Goal: Complete application form: Complete application form

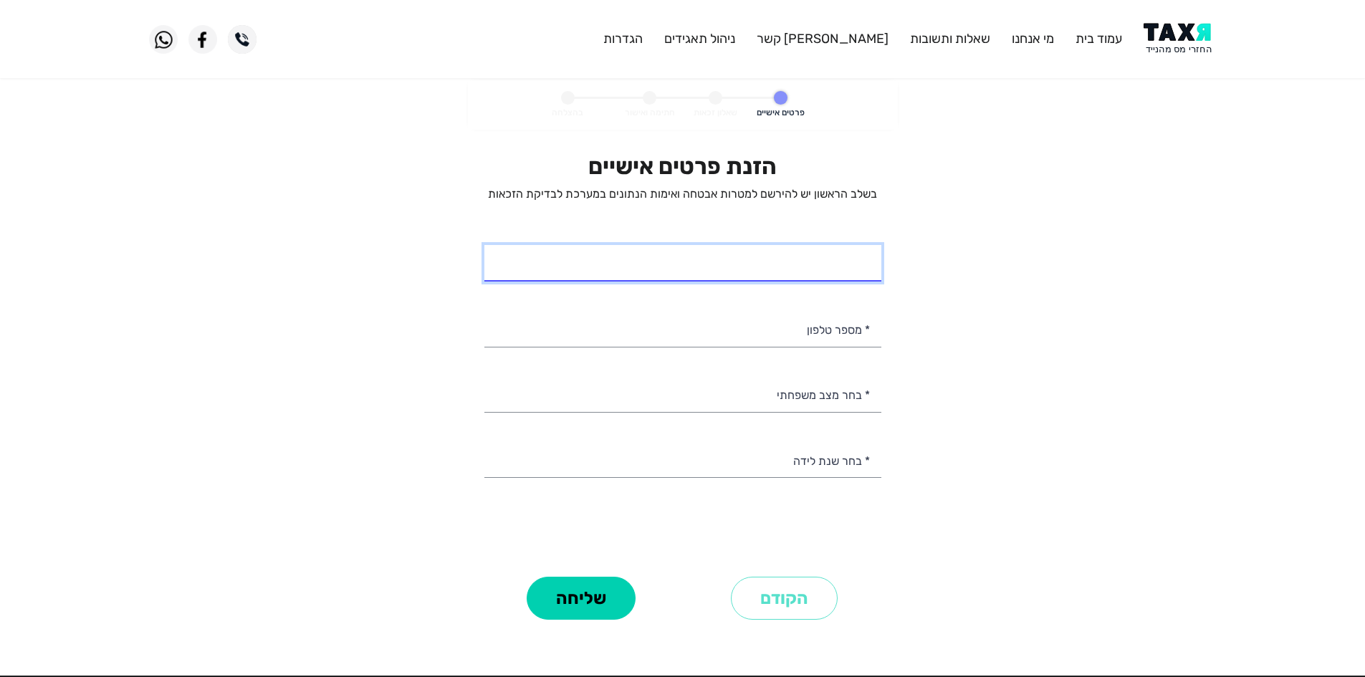
click at [801, 267] on input "* שם מלא" at bounding box center [682, 263] width 397 height 37
type input "[PERSON_NAME]"
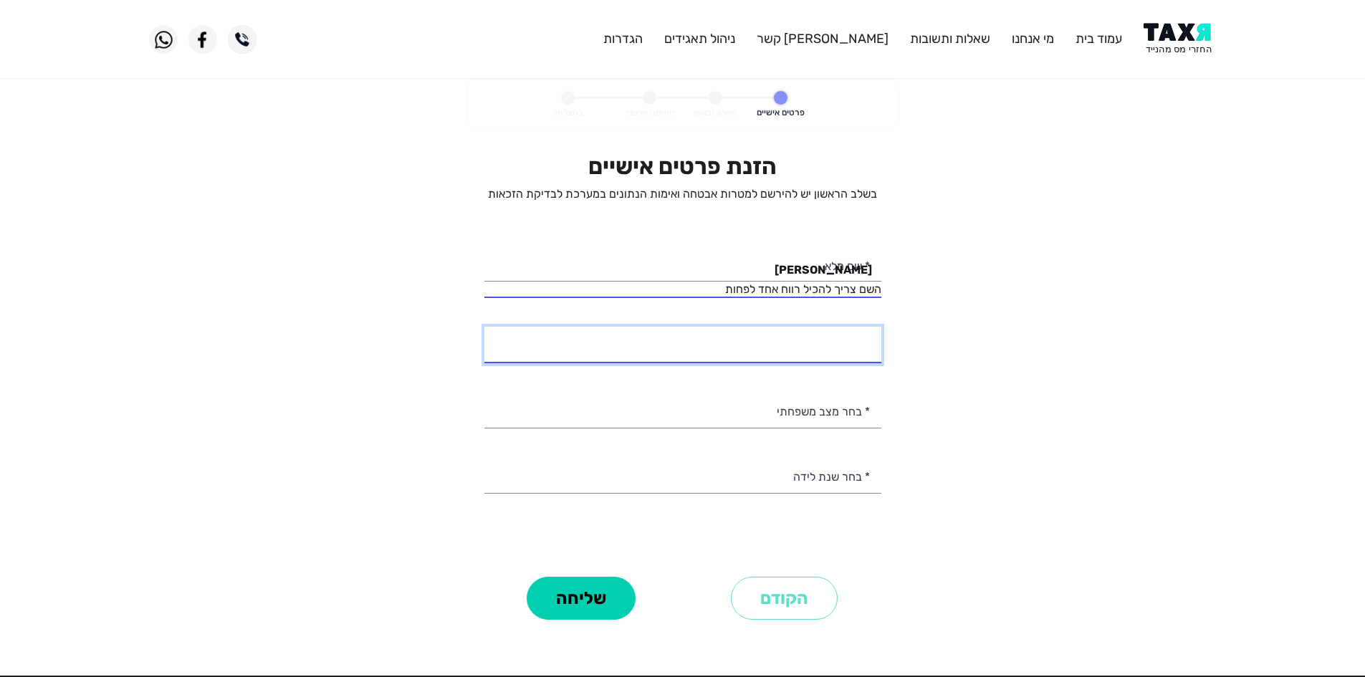
click at [826, 340] on input "* מספר טלפון" at bounding box center [682, 345] width 397 height 37
type input "050-4020483"
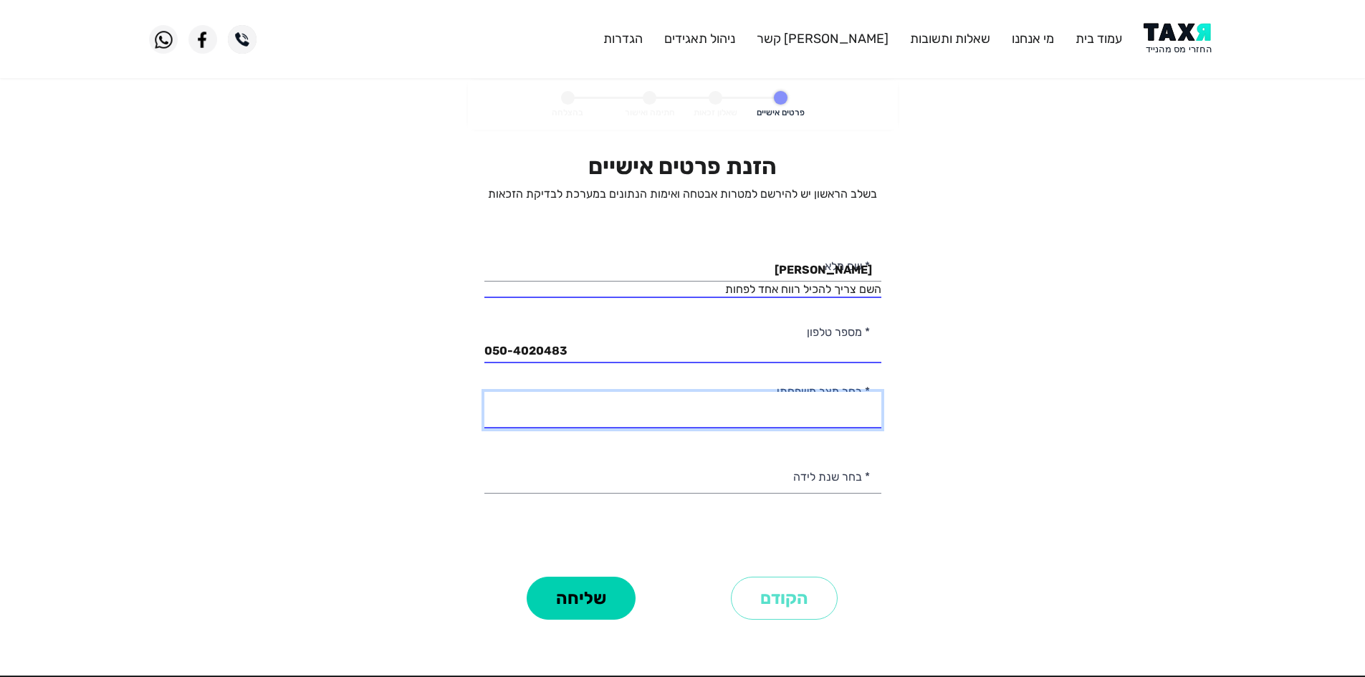
click at [818, 398] on select "רווק/ה נשוי/[PERSON_NAME]/ה אלמן/נה" at bounding box center [682, 410] width 397 height 37
select select "2: Married"
click at [484, 392] on select "רווק/ה נשוי/[PERSON_NAME]/ה אלמן/נה" at bounding box center [682, 410] width 397 height 37
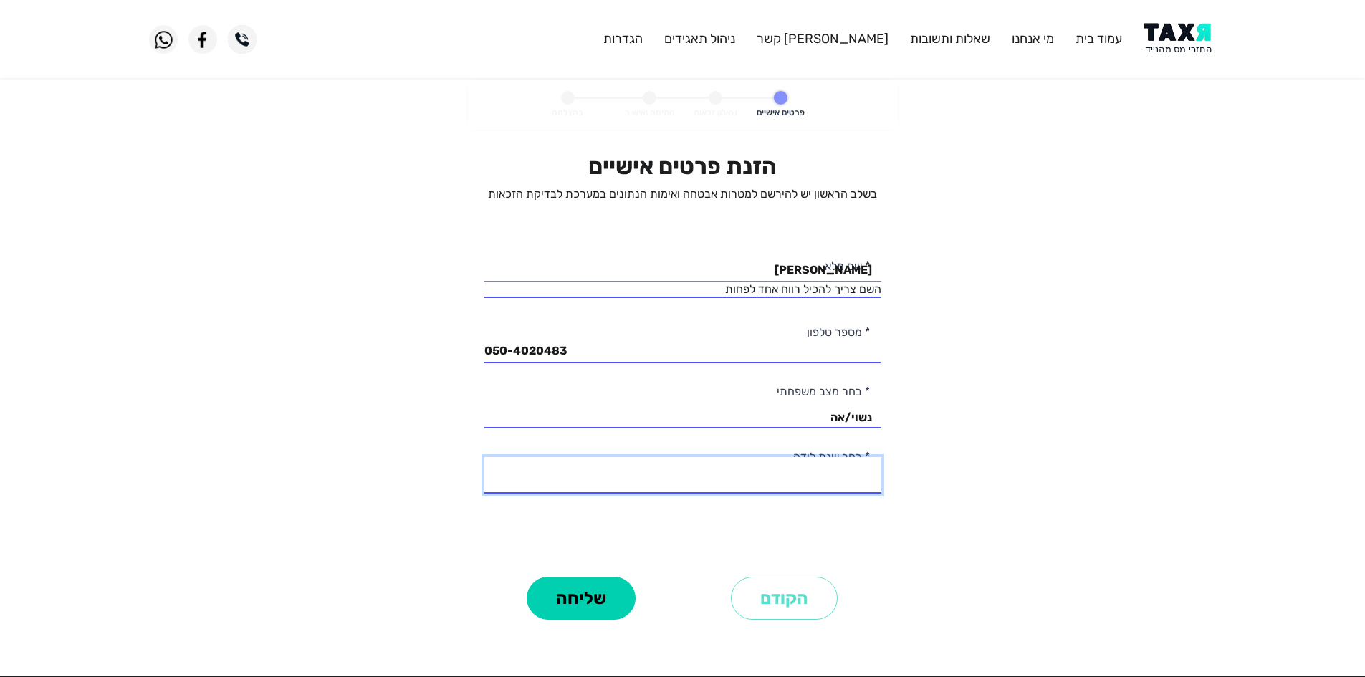
click at [846, 461] on select "2003 2002 2001 2000 1999 1998 1997 1996 1995 1994 1993 1992 1991 1990 1989 1988…" at bounding box center [682, 475] width 397 height 37
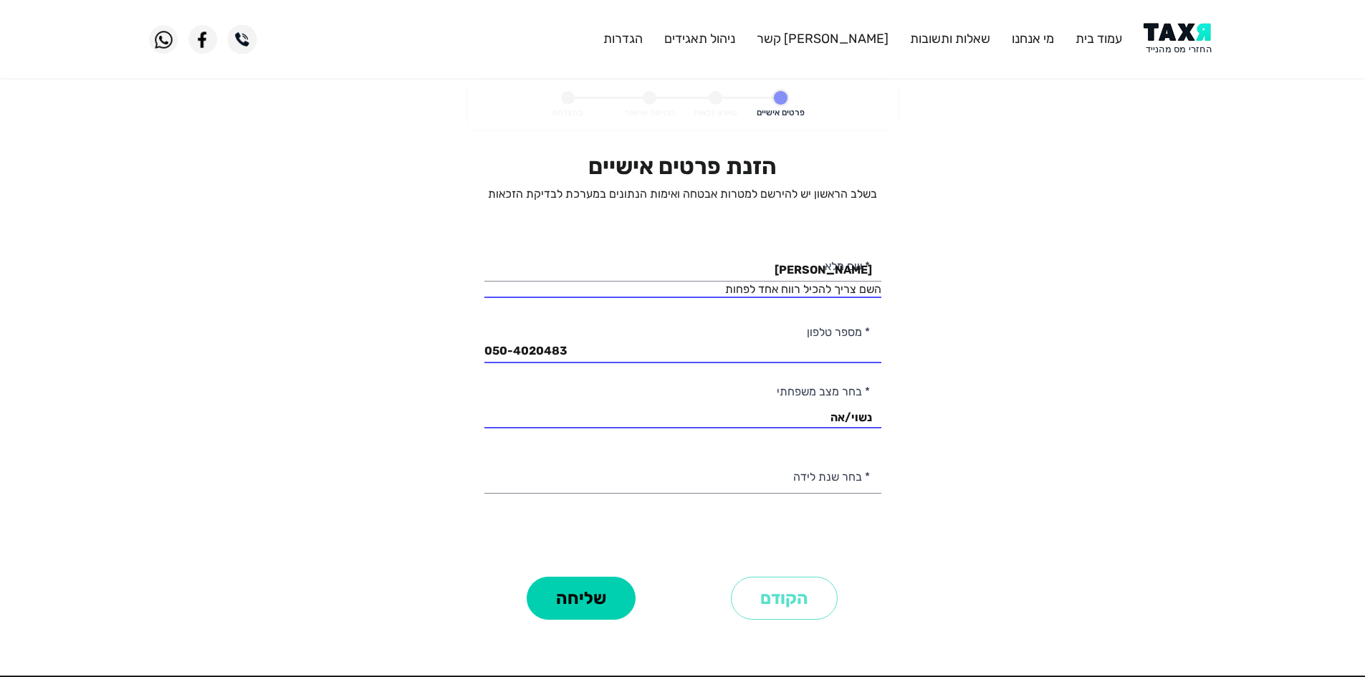
click at [920, 361] on personal-details "פרטים אישיים שאלון זכאות חתימה ואישור בהצלחה הזנת פרטים אישיים בשלב הראשון יש ל…" at bounding box center [682, 372] width 1365 height 584
click at [803, 278] on input "[PERSON_NAME]" at bounding box center [682, 263] width 397 height 37
click at [669, 193] on p "בשלב הראשון יש להירשם למטרות אבטחה ואימות הנתונים במערכת לבדיקת הזכאות" at bounding box center [682, 194] width 397 height 16
click at [588, 191] on p "בשלב הראשון יש להירשם למטרות אבטחה ואימות הנתונים במערכת לבדיקת הזכאות" at bounding box center [682, 194] width 397 height 16
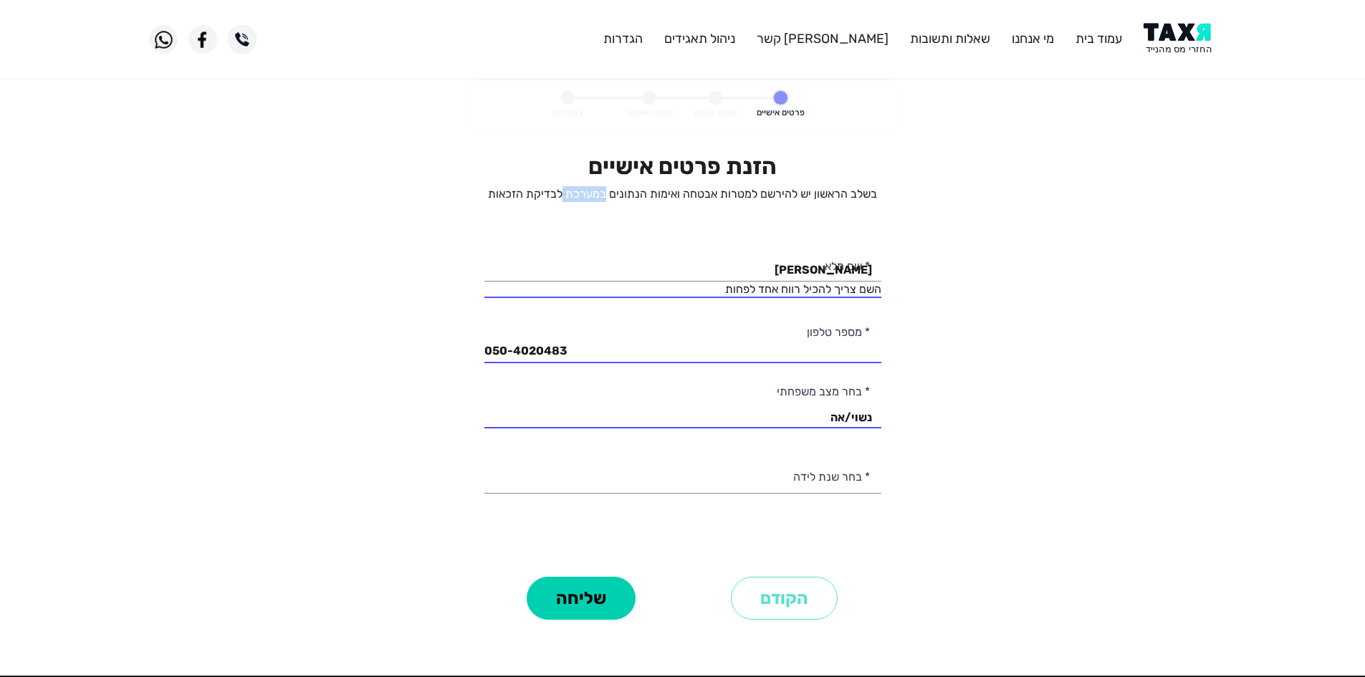
click at [588, 191] on p "בשלב הראשון יש להירשם למטרות אבטחה ואימות הנתונים במערכת לבדיקת הזכאות" at bounding box center [682, 194] width 397 height 16
click at [753, 254] on input "[PERSON_NAME]" at bounding box center [682, 263] width 397 height 37
click at [776, 266] on input "[PERSON_NAME]" at bounding box center [682, 263] width 397 height 37
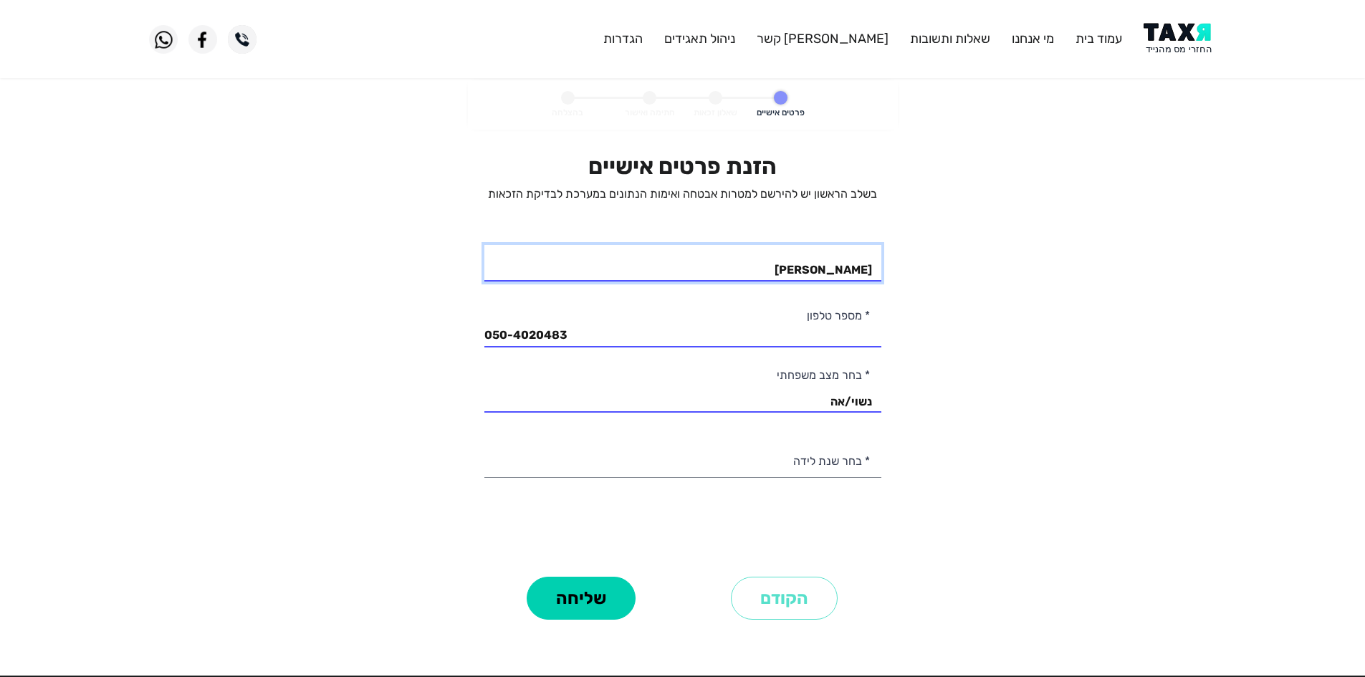
type input "[PERSON_NAME]"
click at [1021, 386] on personal-details "פרטים אישיים שאלון זכאות חתימה ואישור בהצלחה הזנת פרטים אישיים בשלב הראשון יש ל…" at bounding box center [682, 372] width 1365 height 584
click at [854, 478] on div "הזנת פרטים אישיים בשלב הראשון יש להירשם למטרות אבטחה ואימות הנתונים במערכת לבדי…" at bounding box center [682, 363] width 397 height 420
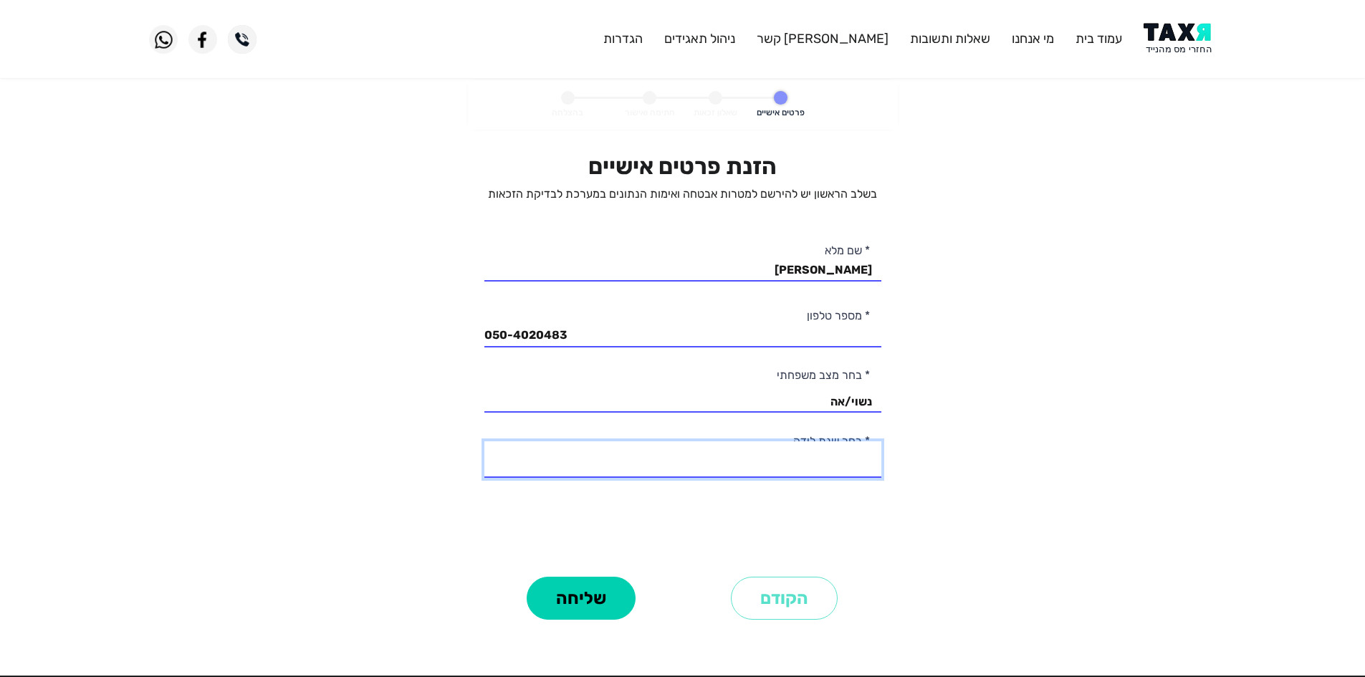
drag, startPoint x: 814, startPoint y: 461, endPoint x: 1097, endPoint y: 477, distance: 283.6
click at [814, 461] on select "2003 2002 2001 2000 1999 1998 1997 1996 1995 1994 1993 1992 1991 1990 1989 1988…" at bounding box center [682, 459] width 397 height 37
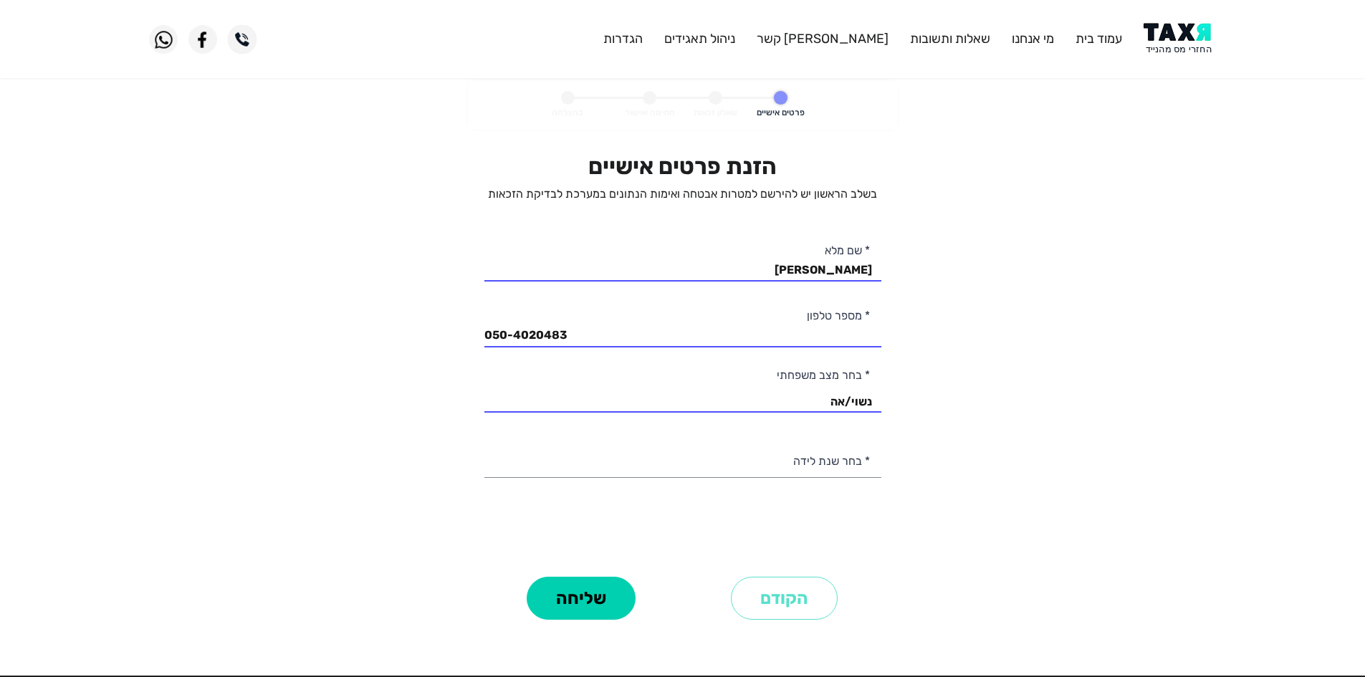
click at [1025, 376] on personal-details "פרטים אישיים שאלון זכאות חתימה ואישור בהצלחה הזנת פרטים אישיים בשלב הראשון יש ל…" at bounding box center [682, 372] width 1365 height 584
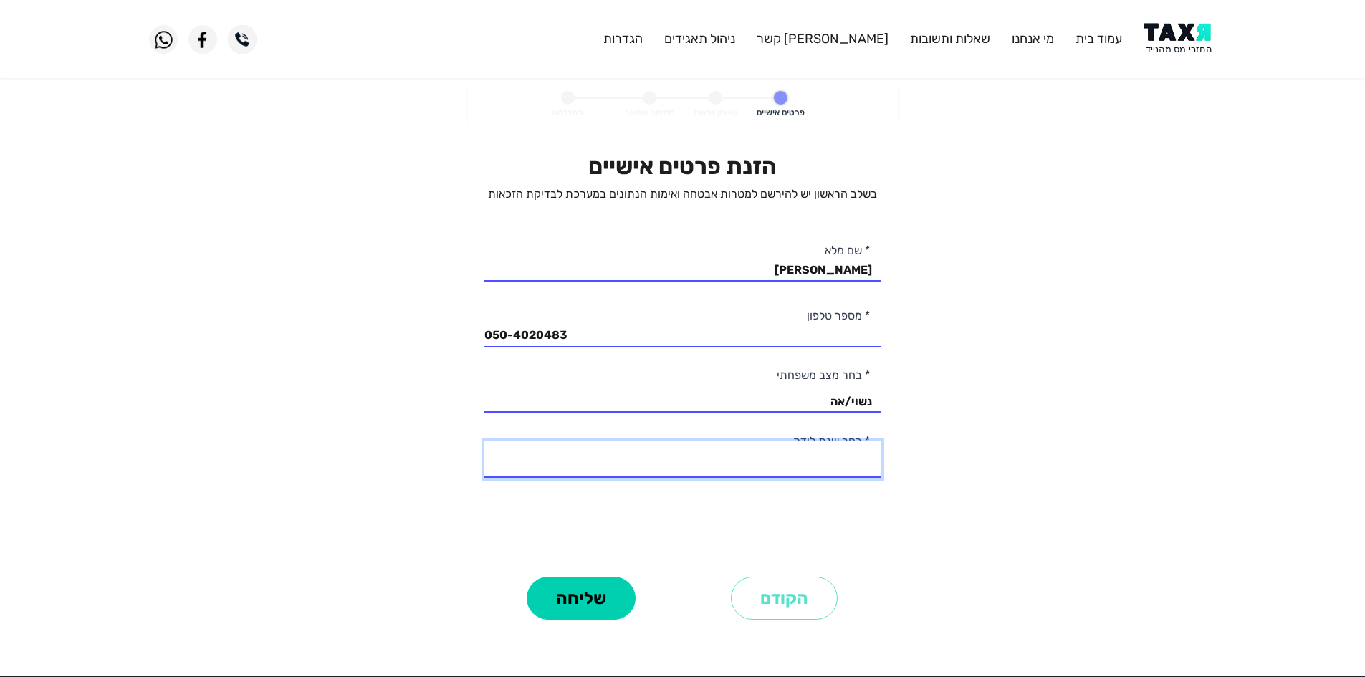
drag, startPoint x: 827, startPoint y: 461, endPoint x: 1054, endPoint y: 395, distance: 235.9
click at [827, 461] on select "2003 2002 2001 2000 1999 1998 1997 1996 1995 1994 1993 1992 1991 1990 1989 1988…" at bounding box center [682, 459] width 397 height 37
select select "21: 1983"
click at [484, 441] on select "2003 2002 2001 2000 1999 1998 1997 1996 1995 1994 1993 1992 1991 1990 1989 1988…" at bounding box center [682, 459] width 397 height 37
click at [588, 594] on button "שליחה" at bounding box center [581, 598] width 109 height 43
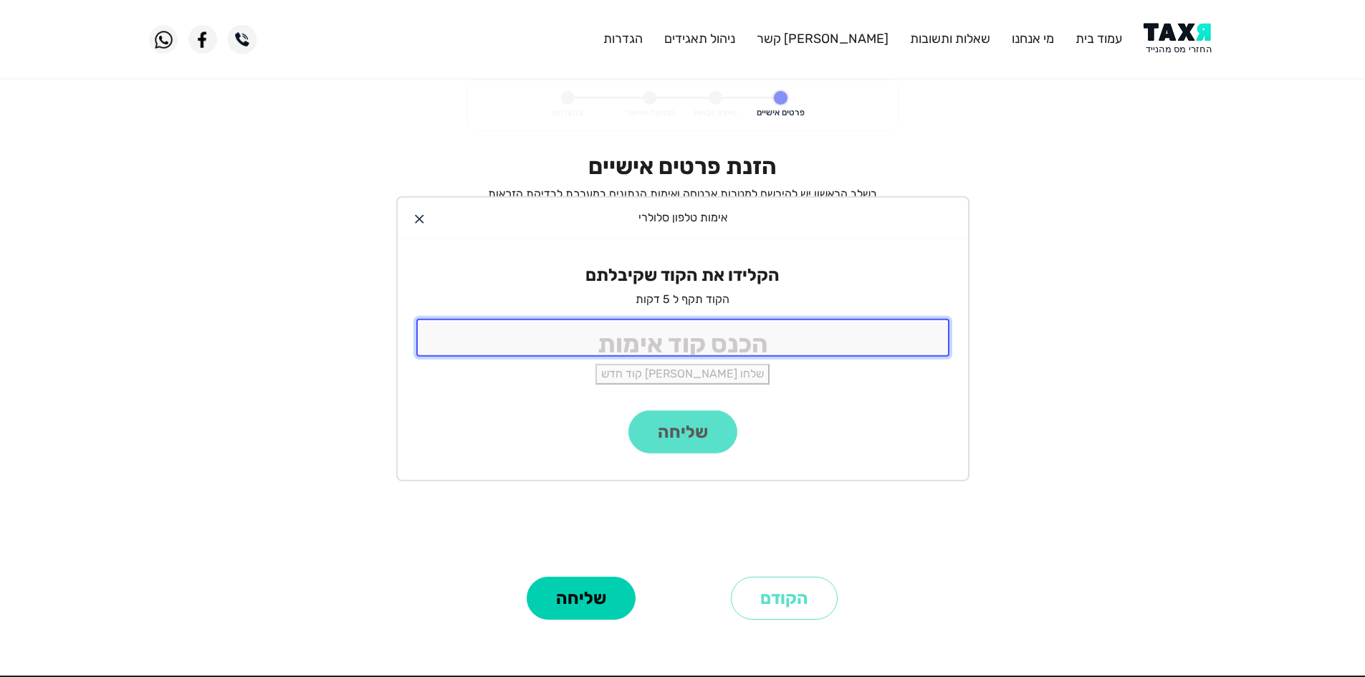
click at [720, 349] on input "tel" at bounding box center [682, 338] width 533 height 38
type input "9988"
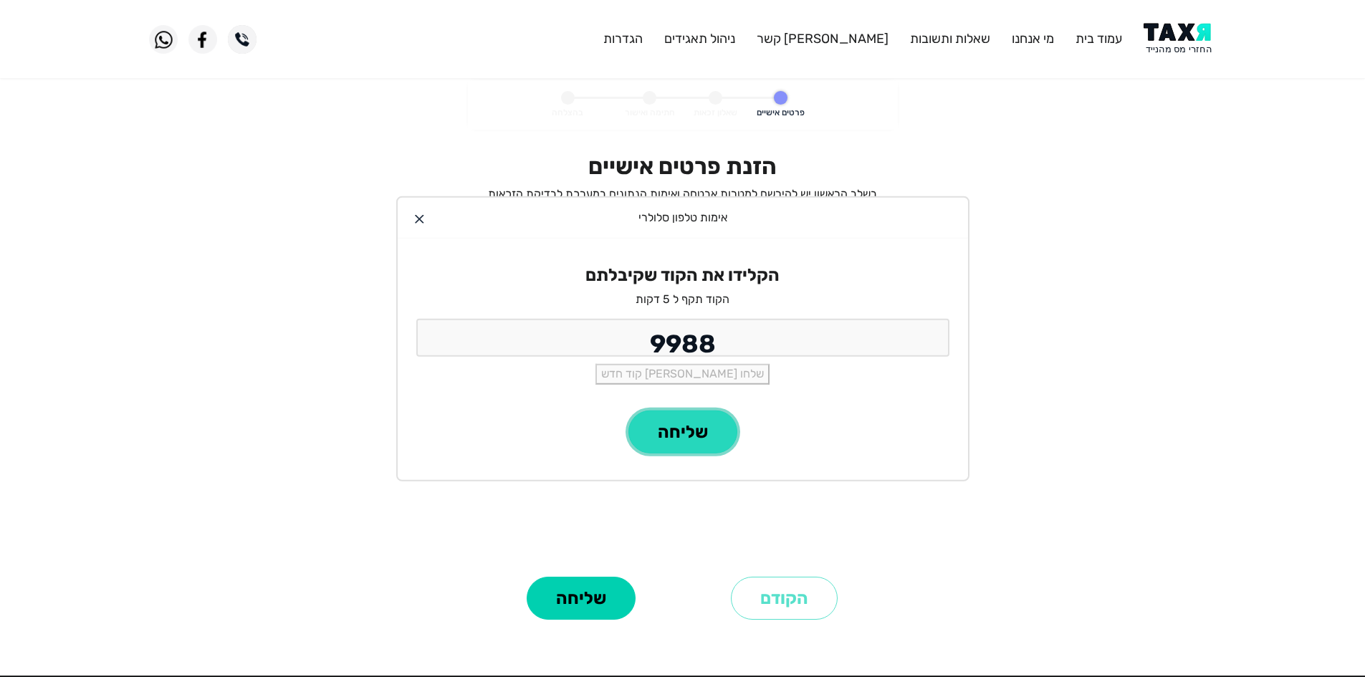
click at [692, 423] on button "שליחה" at bounding box center [683, 432] width 109 height 43
